Goal: Task Accomplishment & Management: Manage account settings

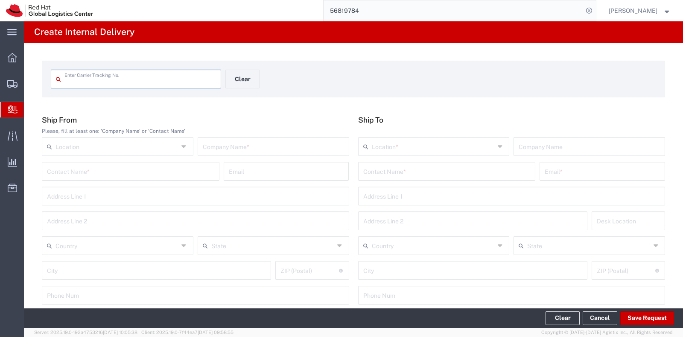
click at [466, 10] on input "56819784" at bounding box center [452, 10] width 259 height 20
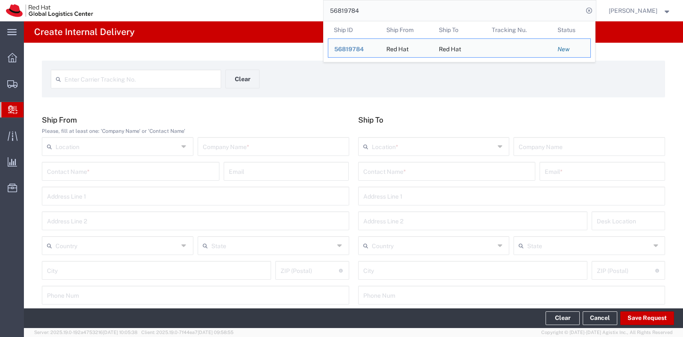
click at [466, 10] on input "56819784" at bounding box center [452, 10] width 259 height 20
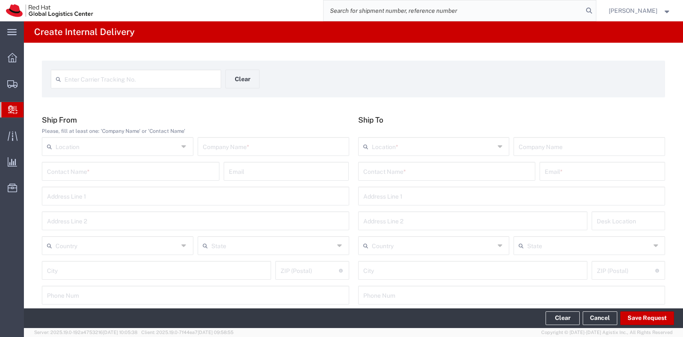
paste input "56822641"
type input "56822641"
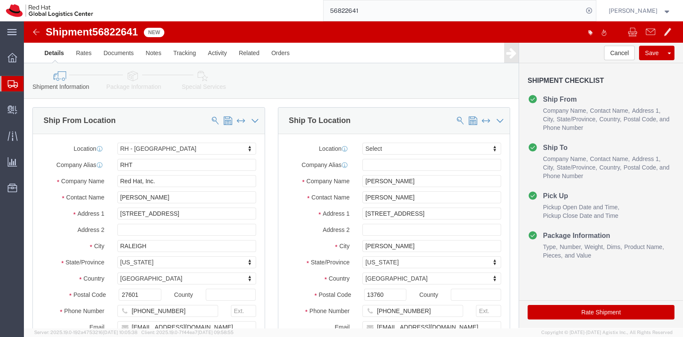
select select "38014"
select select
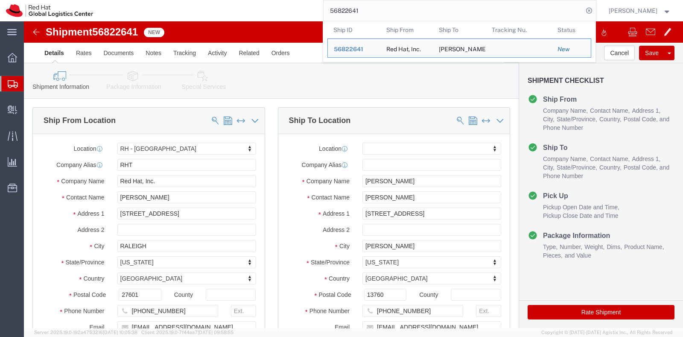
click icon
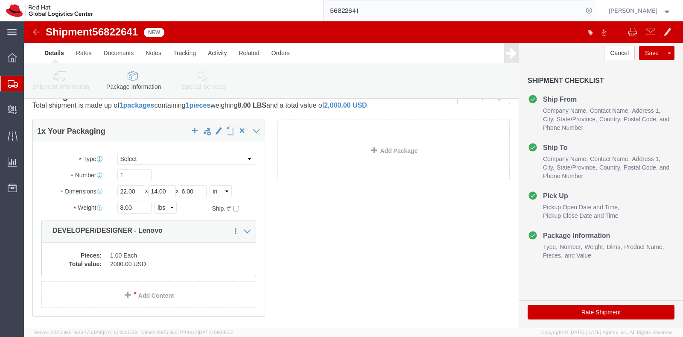
scroll to position [19, 0]
click icon
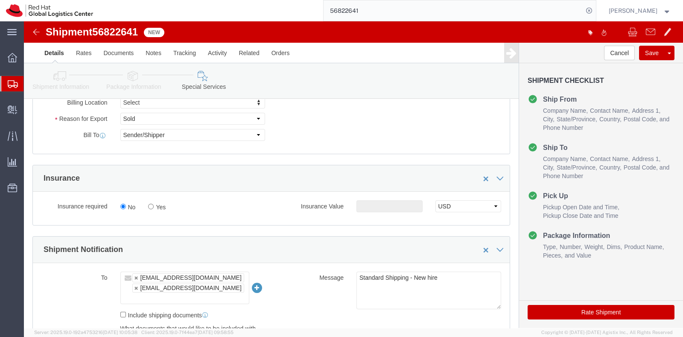
scroll to position [530, 0]
click div "No Yes"
click label "Yes"
click input "Yes"
radio input "true"
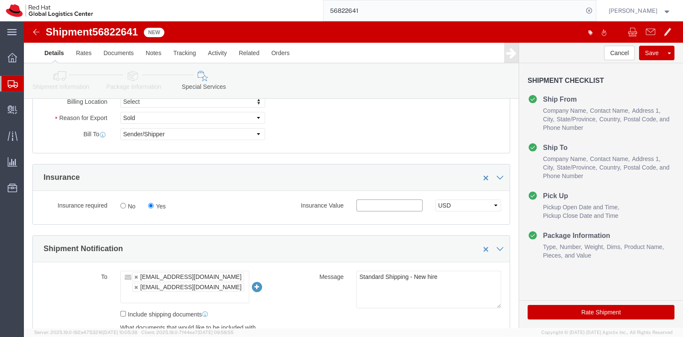
click input "text"
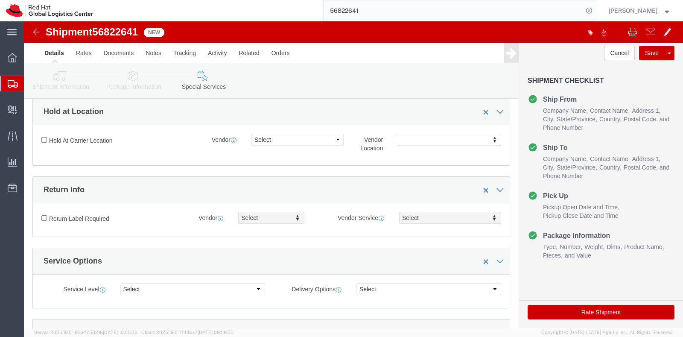
scroll to position [227, 0]
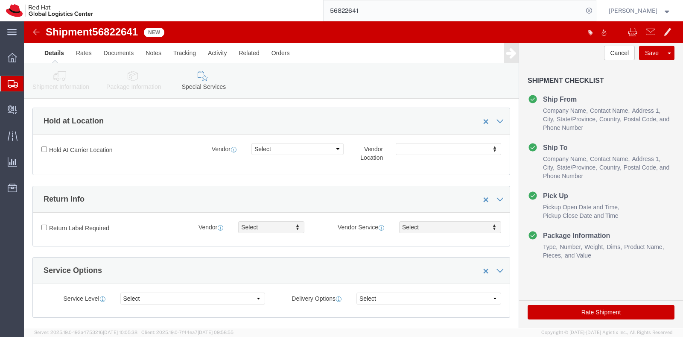
type input "500.00"
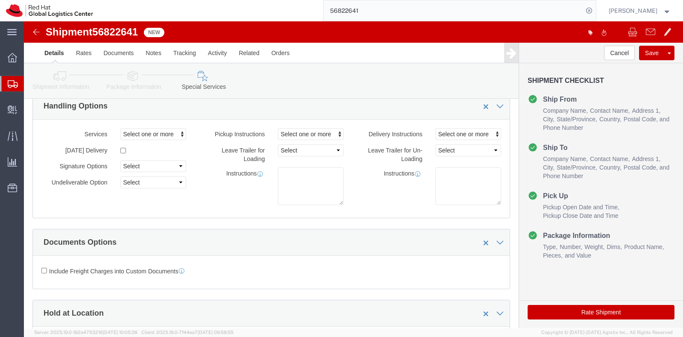
scroll to position [0, 0]
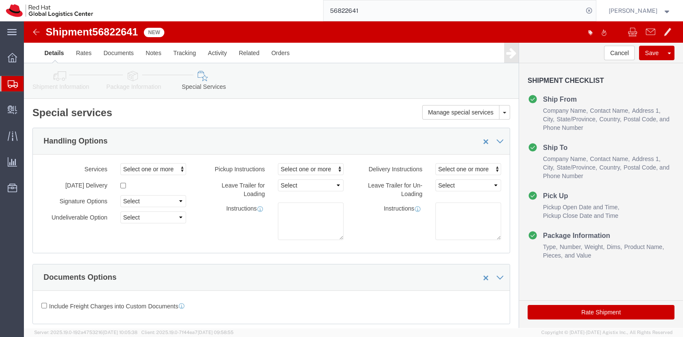
click button "Rate Shipment"
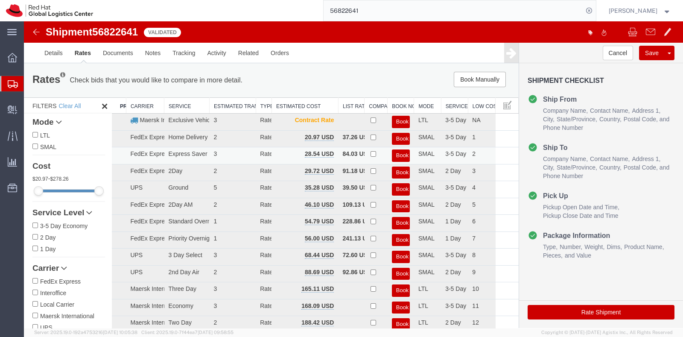
scroll to position [20, 0]
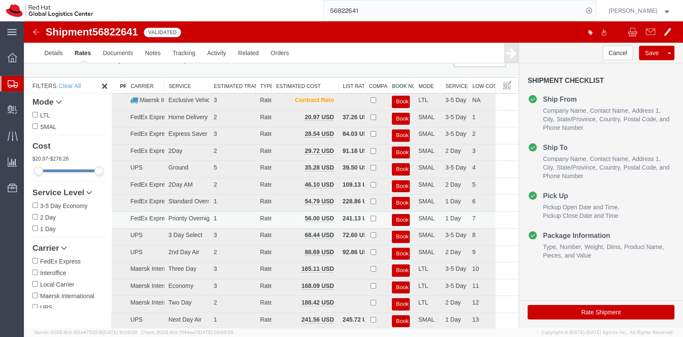
click at [394, 216] on button "Book" at bounding box center [401, 220] width 18 height 12
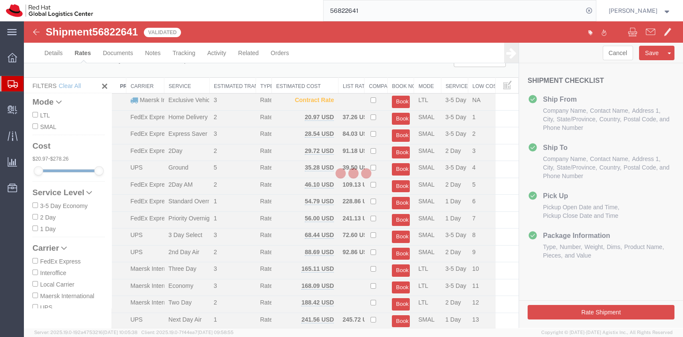
scroll to position [0, 0]
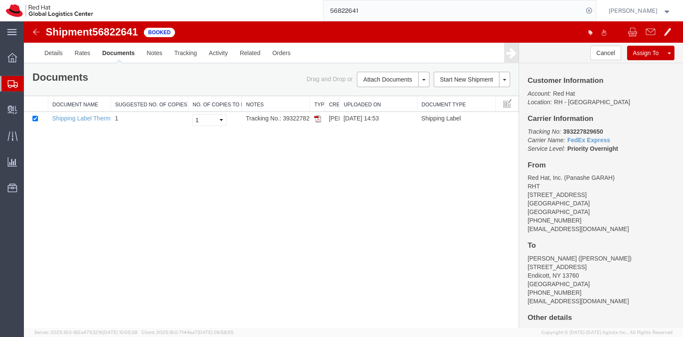
drag, startPoint x: 316, startPoint y: 119, endPoint x: 358, endPoint y: 176, distance: 71.3
click at [316, 119] on img at bounding box center [317, 118] width 7 height 7
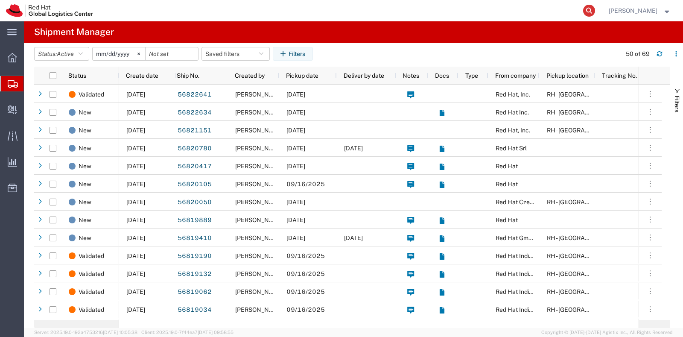
click at [595, 10] on icon at bounding box center [589, 11] width 12 height 12
paste input "56731115"
type input "56731115"
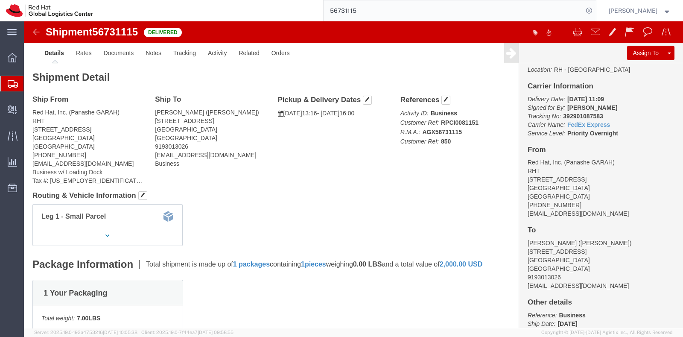
scroll to position [33, 0]
